Goal: Information Seeking & Learning: Find specific fact

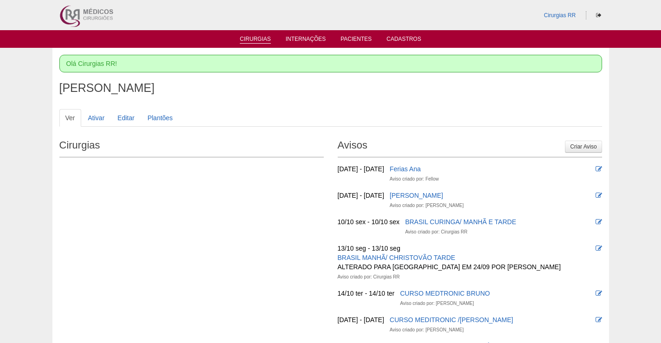
click at [258, 43] on link "Cirurgias" at bounding box center [255, 40] width 31 height 8
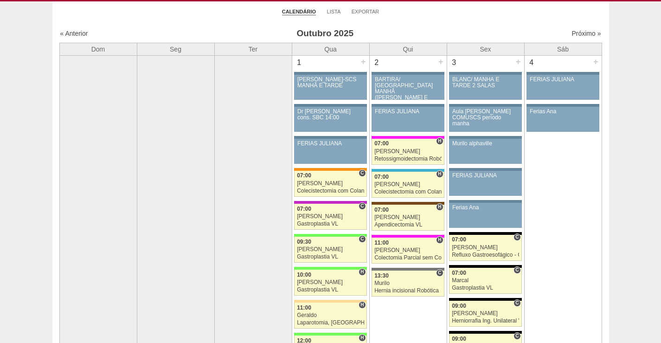
scroll to position [30, 0]
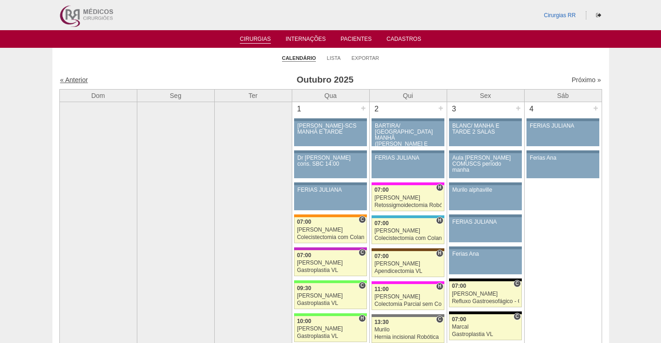
click at [75, 79] on link "« Anterior" at bounding box center [74, 79] width 28 height 7
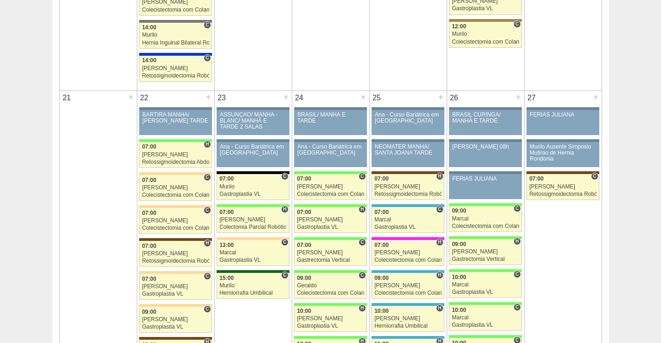
scroll to position [1345, 0]
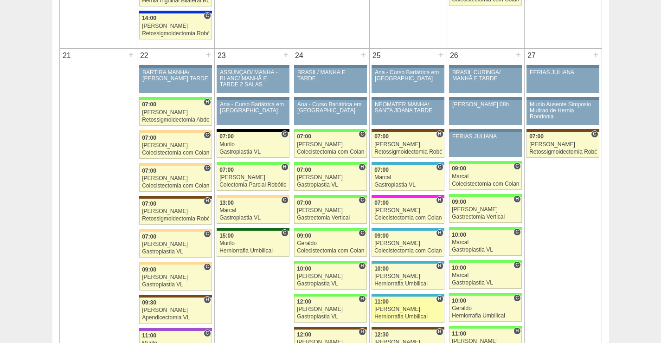
click at [398, 313] on link "88844 Ricardo Fernandes H 11:00 Ricardo Fernandes Herniorrafia Umbilical Hospit…" at bounding box center [408, 309] width 72 height 26
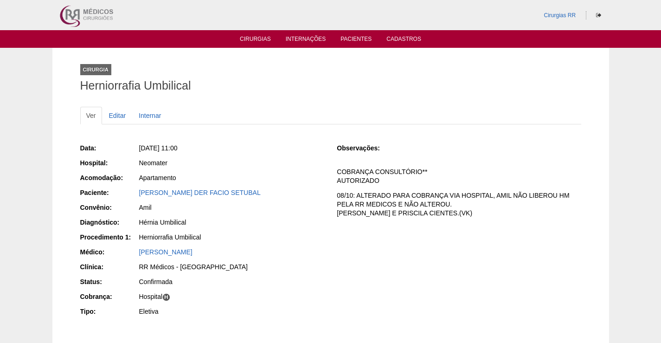
drag, startPoint x: 152, startPoint y: 148, endPoint x: 187, endPoint y: 149, distance: 35.3
click at [178, 149] on span "Qui, 25/09/2025 - 11:00" at bounding box center [158, 147] width 39 height 7
copy span "25/09/2025"
click at [223, 195] on link "ALEXANDRE DER FACIO SETUBAL" at bounding box center [200, 192] width 122 height 7
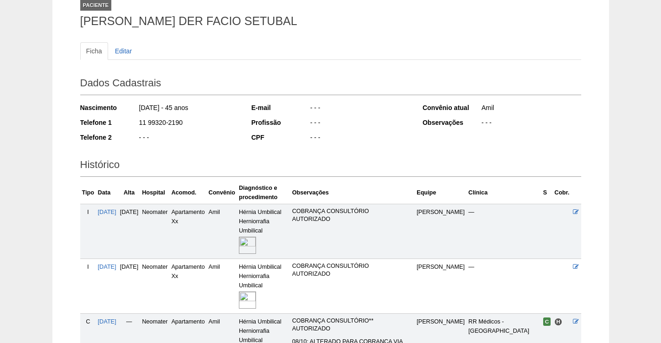
scroll to position [179, 0]
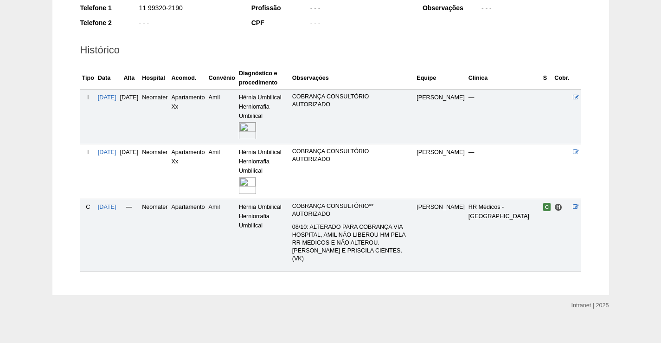
click at [256, 186] on img at bounding box center [247, 185] width 17 height 17
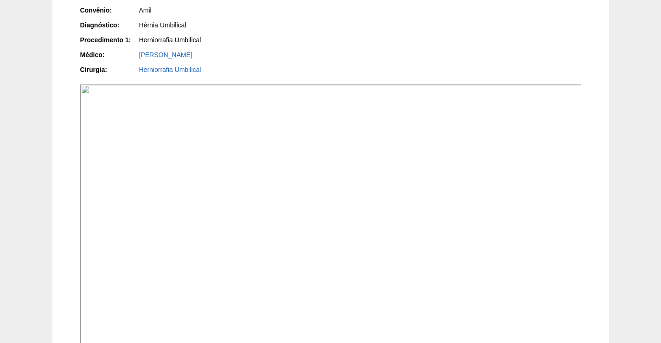
scroll to position [278, 0]
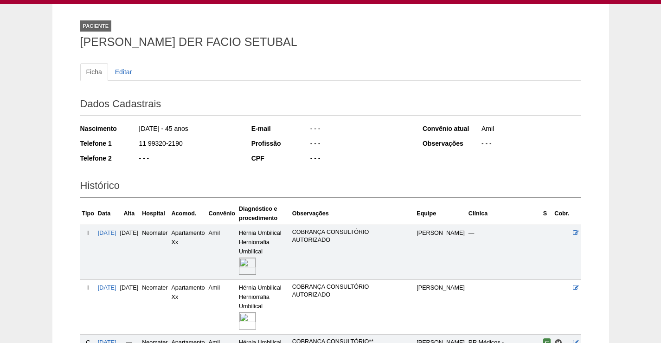
scroll to position [40, 0]
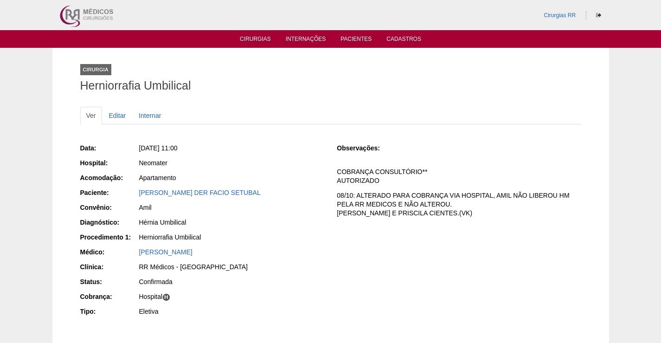
drag, startPoint x: 135, startPoint y: 194, endPoint x: 255, endPoint y: 197, distance: 119.7
click at [255, 197] on div "Paciente: [PERSON_NAME]" at bounding box center [202, 194] width 244 height 12
copy div "Paciente: [PERSON_NAME] DER FACIO SETUBAL"
